Goal: Check status: Check status

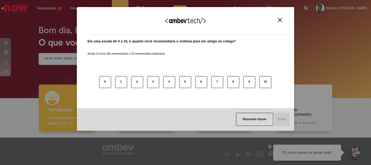
click at [59, 40] on div "Agradecemos seu feedback! Em uma escala de 0 a 10, o quanto você recomendaria o…" at bounding box center [185, 82] width 371 height 165
click at [282, 18] on button "Close" at bounding box center [279, 20] width 7 height 5
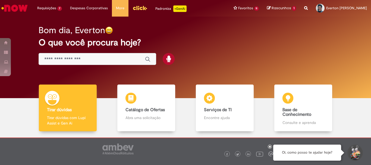
click at [302, 57] on div "Bom dia, Everton O que você procura hoje?" at bounding box center [185, 45] width 313 height 46
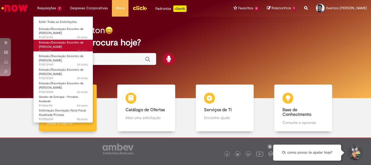
click at [61, 43] on span "Emissão/Devolução Encontro de [PERSON_NAME]" at bounding box center [61, 44] width 44 height 8
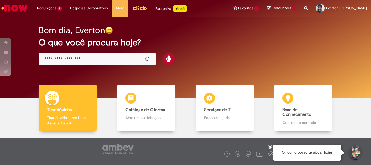
click at [328, 47] on h2 "O que você procura hoje?" at bounding box center [186, 42] width 294 height 9
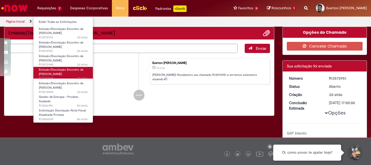
click at [61, 69] on span "Emissão/Devolução Encontro de [PERSON_NAME]" at bounding box center [61, 72] width 44 height 8
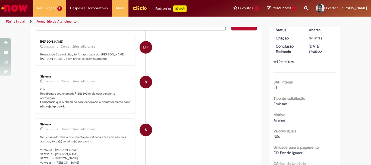
scroll to position [27, 0]
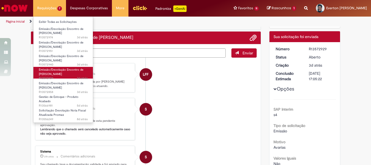
click at [65, 69] on span "Emissão/Devolução Encontro de [PERSON_NAME]" at bounding box center [61, 72] width 44 height 8
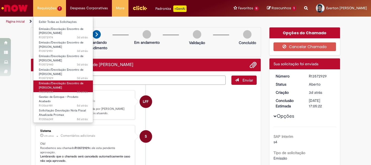
click at [56, 87] on span "Emissão/Devolução Encontro de [PERSON_NAME]" at bounding box center [61, 85] width 44 height 8
click at [67, 83] on span "Emissão/Devolução Encontro de [PERSON_NAME]" at bounding box center [61, 85] width 44 height 8
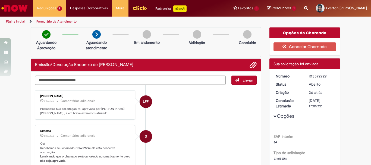
click at [193, 99] on li "LFF [PERSON_NAME] 21h atrás 21 horas atrás Comentários adicionais Prezado(a), S…" at bounding box center [145, 105] width 221 height 30
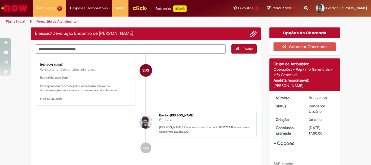
click at [206, 91] on li "SDS [PERSON_NAME] 18h atrás 18 horas atrás Comentários adicionais Boa tarde, tu…" at bounding box center [145, 82] width 221 height 46
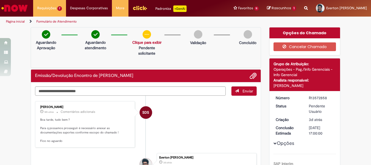
scroll to position [27, 0]
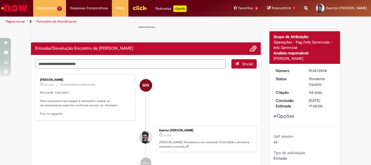
click at [197, 104] on li "SDS [PERSON_NAME] 18h atrás 18 horas atrás Comentários adicionais Boa tarde, tu…" at bounding box center [145, 97] width 221 height 46
click at [217, 97] on li "SDS [PERSON_NAME] 18h atrás 18 horas atrás Comentários adicionais Boa tarde, tu…" at bounding box center [145, 97] width 221 height 46
click at [251, 48] on span "Adicionar anexos" at bounding box center [253, 49] width 7 height 7
click at [95, 65] on textarea "Digite sua mensagem aqui..." at bounding box center [130, 63] width 190 height 9
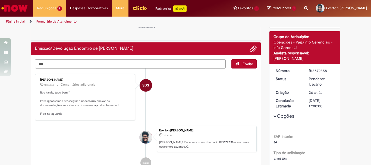
type textarea "***"
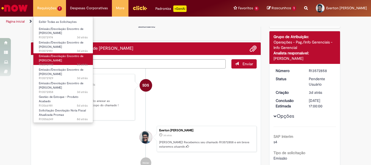
click at [54, 55] on span "Emissão/Devolução Encontro de [PERSON_NAME]" at bounding box center [61, 58] width 44 height 8
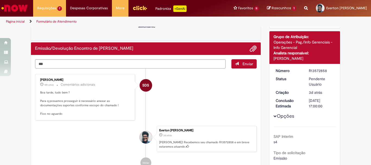
click at [187, 94] on li "SDS [PERSON_NAME] 18h atrás 18 horas atrás Comentários adicionais Boa tarde, tu…" at bounding box center [145, 97] width 221 height 46
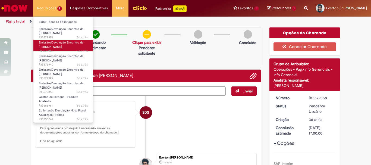
click at [62, 49] on span "Emissão/Devolução Encontro de [PERSON_NAME]" at bounding box center [61, 44] width 44 height 8
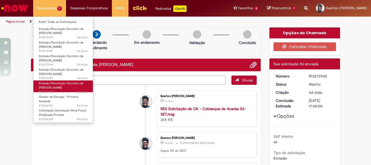
click at [56, 83] on span "Emissão/Devolução Encontro de [PERSON_NAME]" at bounding box center [61, 85] width 44 height 8
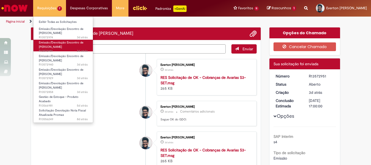
click at [65, 44] on span "Emissão/Devolução Encontro de [PERSON_NAME]" at bounding box center [61, 44] width 44 height 8
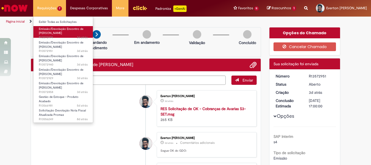
click at [68, 31] on span "Emissão/Devolução Encontro de [PERSON_NAME]" at bounding box center [61, 31] width 44 height 8
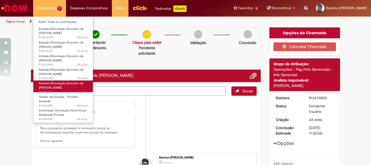
click at [59, 87] on span "Emissão/Devolução Encontro de [PERSON_NAME]" at bounding box center [61, 85] width 44 height 8
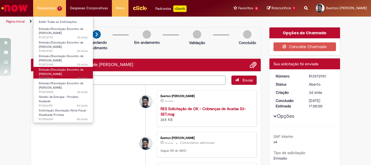
click at [61, 73] on span "Emissão/Devolução Encontro de [PERSON_NAME]" at bounding box center [61, 72] width 44 height 8
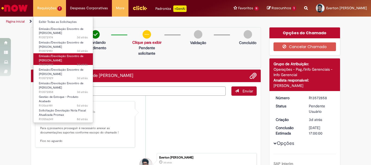
click at [65, 58] on link "Emissão/Devolução Encontro de Contas Fornecedor 3d atrás 3 dias atrás R13572940" at bounding box center [63, 59] width 60 height 12
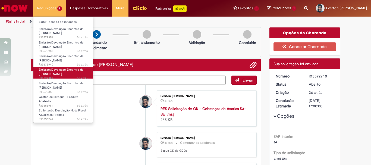
click at [62, 71] on span "Emissão/Devolução Encontro de [PERSON_NAME]" at bounding box center [61, 72] width 44 height 8
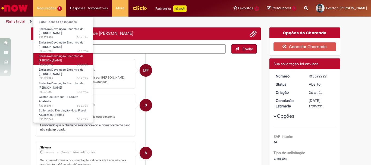
click at [55, 58] on span "Emissão/Devolução Encontro de [PERSON_NAME]" at bounding box center [61, 58] width 44 height 8
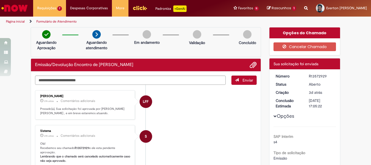
drag, startPoint x: 364, startPoint y: 59, endPoint x: 362, endPoint y: 63, distance: 4.5
